Goal: Task Accomplishment & Management: Use online tool/utility

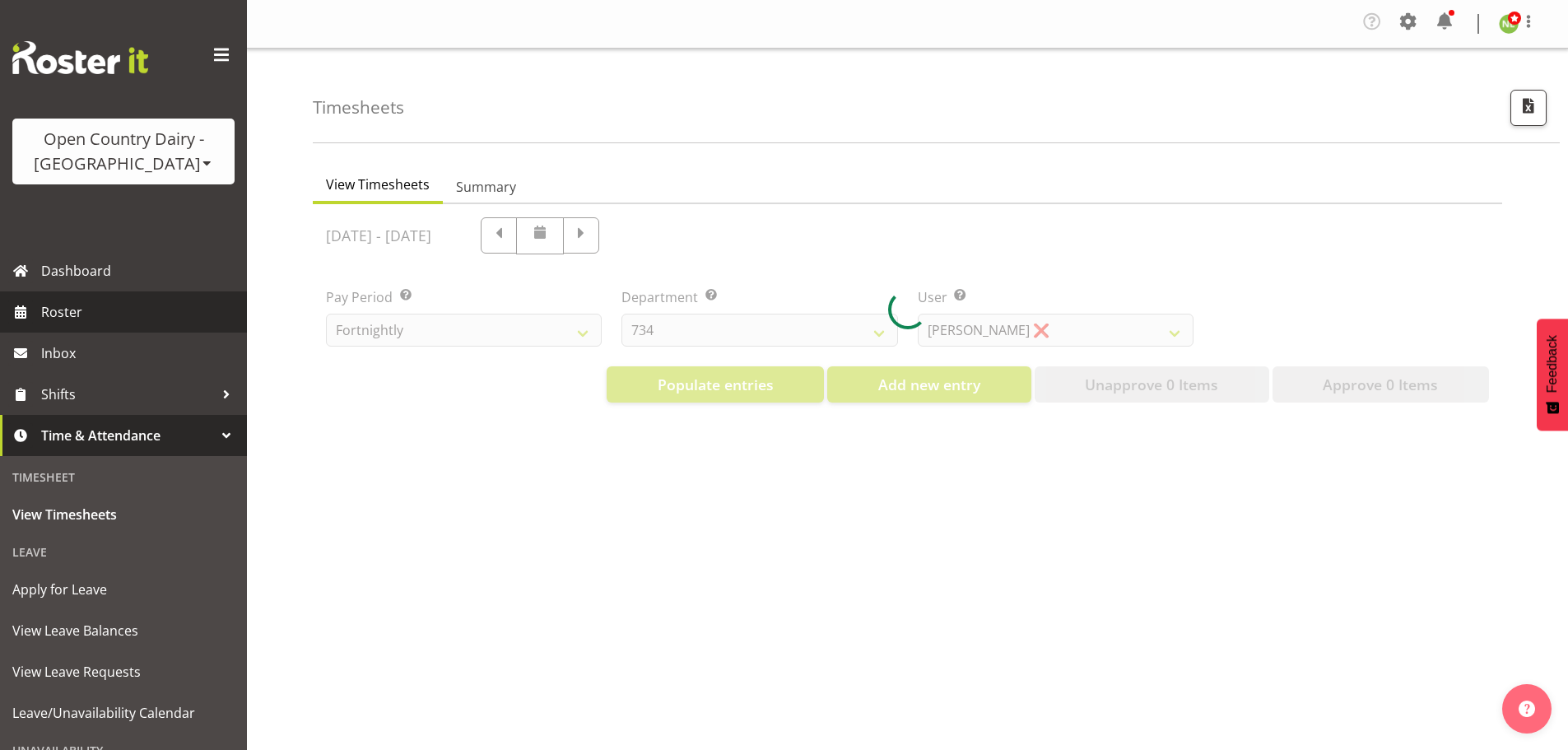
select select "699"
select select "8449"
click at [103, 316] on span "Roster" at bounding box center [140, 311] width 198 height 24
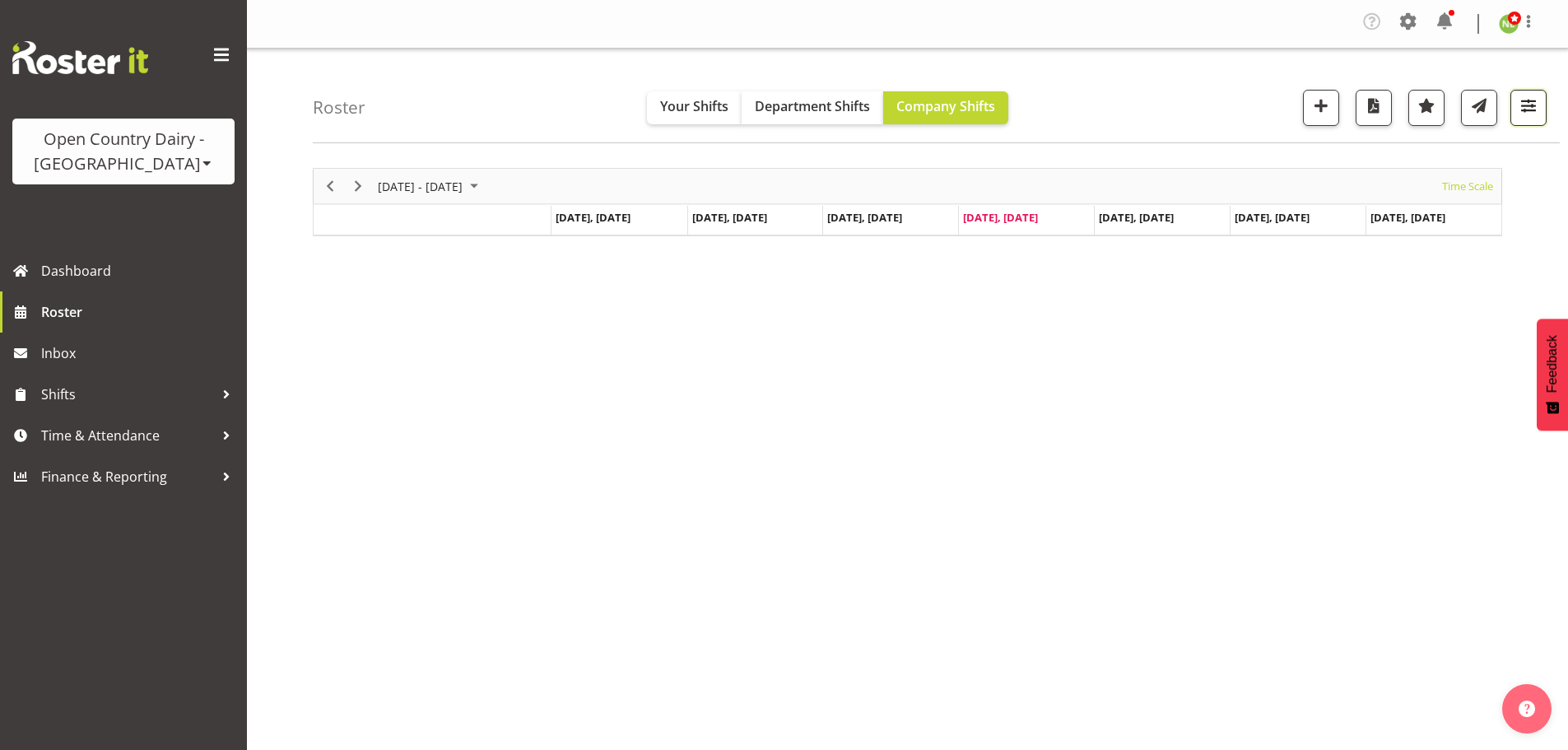
click at [1535, 106] on span "button" at bounding box center [1528, 105] width 22 height 22
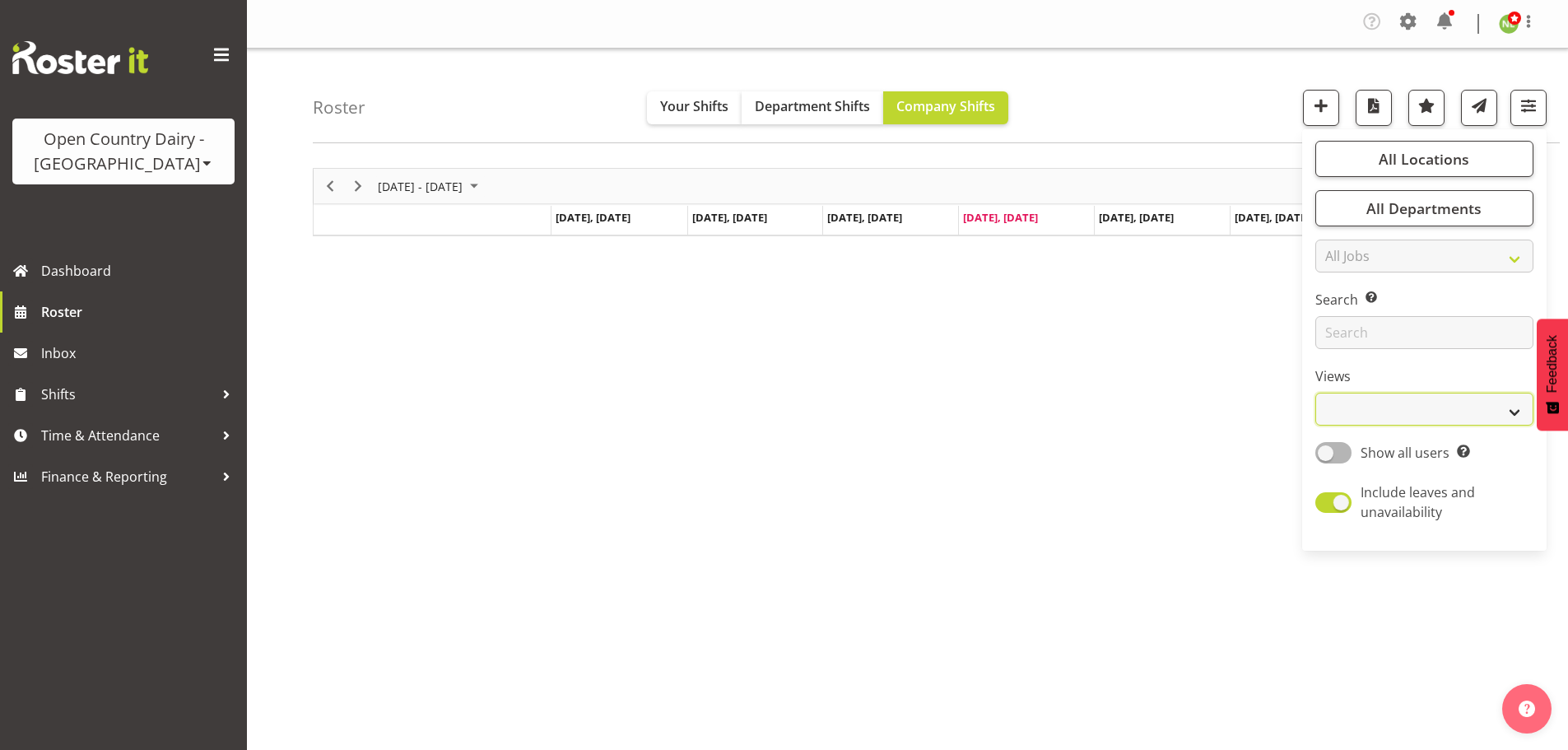
click at [1359, 414] on select "Staff Role Shift - Horizontal Shift - Vertical Staff - Location" at bounding box center [1424, 409] width 218 height 33
select select "shift"
click at [1316, 393] on select "Staff Role Shift - Horizontal Shift - Vertical Staff - Location" at bounding box center [1424, 409] width 218 height 33
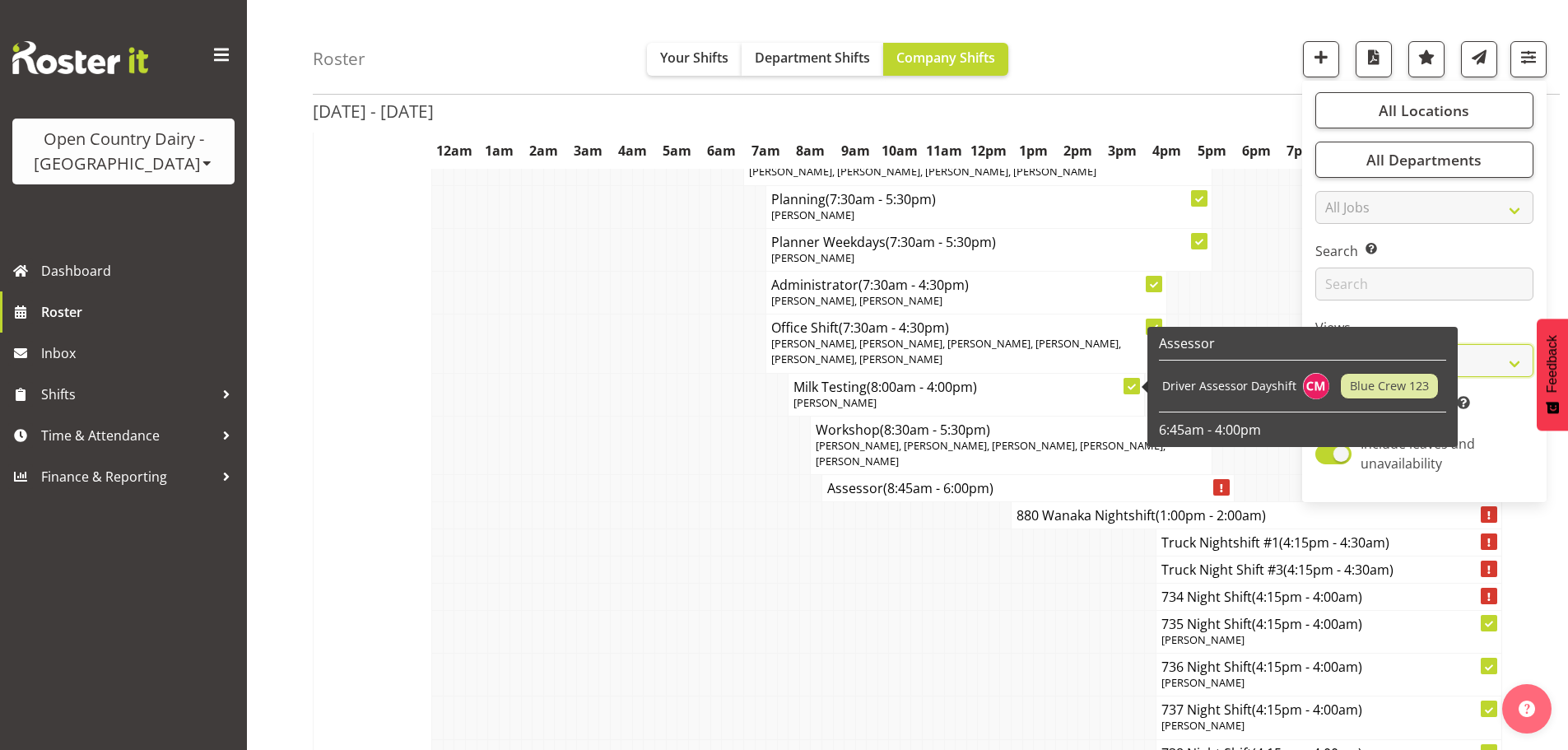
scroll to position [3343, 0]
